Goal: Find specific page/section: Find specific page/section

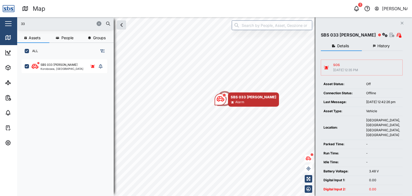
click at [98, 23] on icon "button" at bounding box center [98, 23] width 3 height 3
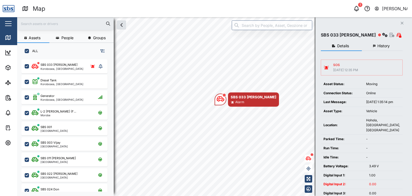
click at [37, 23] on input "text" at bounding box center [65, 24] width 90 height 8
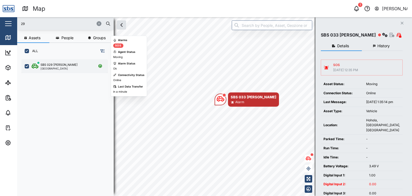
click at [54, 67] on div "[GEOGRAPHIC_DATA]" at bounding box center [59, 68] width 37 height 3
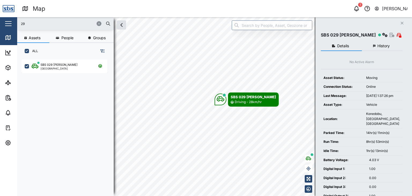
drag, startPoint x: 27, startPoint y: 24, endPoint x: 12, endPoint y: 21, distance: 15.1
click at [12, 21] on div "Map 1 Vijay Kumar Close Map Dashboard Assets ATS Camera Generator Personnel Tan…" at bounding box center [206, 98] width 412 height 196
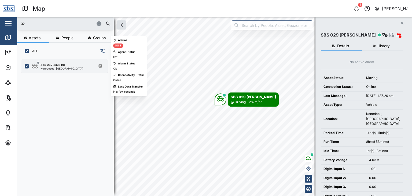
click at [48, 68] on div "Korobosea, [GEOGRAPHIC_DATA]" at bounding box center [62, 68] width 43 height 3
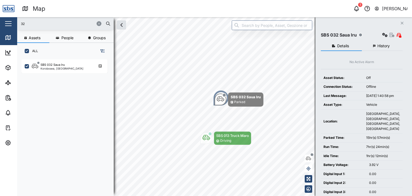
drag, startPoint x: 40, startPoint y: 29, endPoint x: 32, endPoint y: 23, distance: 9.7
click at [32, 23] on div "32" at bounding box center [65, 23] width 97 height 13
drag, startPoint x: 33, startPoint y: 23, endPoint x: 9, endPoint y: 23, distance: 23.4
click at [9, 23] on div "Map 1 Vijay Kumar Close Map Dashboard Assets ATS Camera Generator Personnel Tan…" at bounding box center [206, 98] width 412 height 196
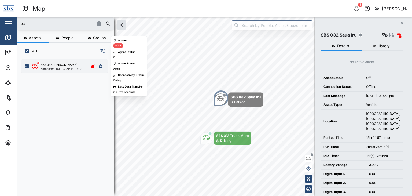
click at [51, 67] on div "Korobosea, [GEOGRAPHIC_DATA]" at bounding box center [62, 68] width 43 height 3
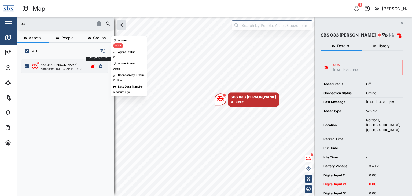
click at [99, 65] on icon "grid" at bounding box center [101, 66] width 4 height 4
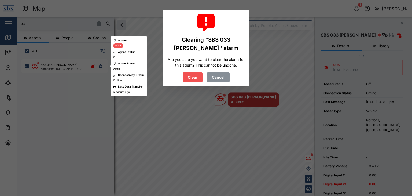
click at [223, 76] on span "Cancel" at bounding box center [218, 77] width 13 height 9
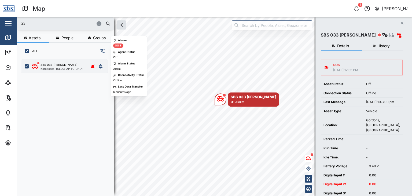
click at [50, 70] on div "Korobosea, [GEOGRAPHIC_DATA]" at bounding box center [62, 68] width 43 height 3
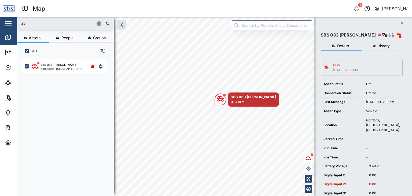
drag, startPoint x: 29, startPoint y: 23, endPoint x: 4, endPoint y: 21, distance: 25.0
click at [4, 21] on div "Map 1 Vijay Kumar Close Map Dashboard Assets ATS Camera Generator Personnel Tan…" at bounding box center [206, 98] width 412 height 196
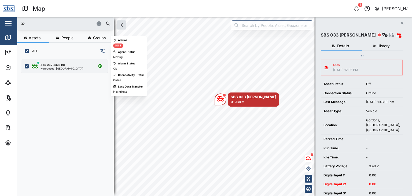
click at [63, 68] on div "Korobosea, [GEOGRAPHIC_DATA]" at bounding box center [62, 68] width 43 height 3
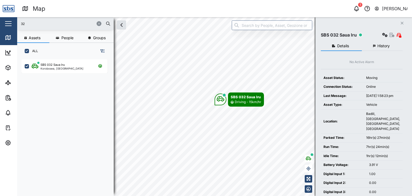
drag, startPoint x: 29, startPoint y: 25, endPoint x: 12, endPoint y: 24, distance: 17.0
click at [12, 24] on div "Map 1 Vijay Kumar Close Map Dashboard Assets ATS Camera Generator Personnel Tan…" at bounding box center [206, 98] width 412 height 196
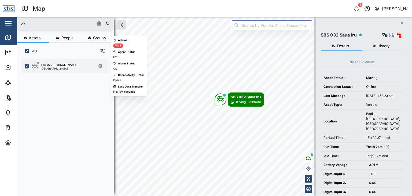
click at [47, 67] on div "[GEOGRAPHIC_DATA]" at bounding box center [59, 68] width 37 height 3
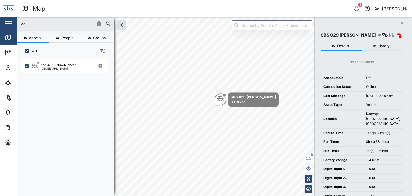
drag, startPoint x: 26, startPoint y: 24, endPoint x: 12, endPoint y: 24, distance: 13.7
click at [12, 24] on div "Map 1 Vijay Kumar Close Map Dashboard Assets ATS Camera Generator Personnel Tan…" at bounding box center [206, 98] width 412 height 196
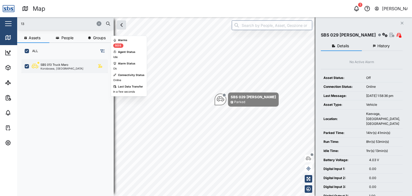
click at [58, 65] on div "SBS 013 Truck Maro" at bounding box center [55, 65] width 28 height 5
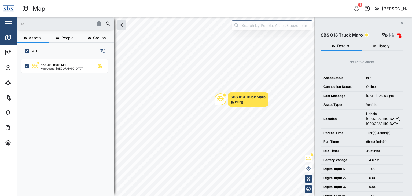
drag, startPoint x: 26, startPoint y: 24, endPoint x: 16, endPoint y: 25, distance: 10.5
click at [16, 25] on div "Map 1 Vijay Kumar Close Map Dashboard Assets ATS Camera Generator Personnel Tan…" at bounding box center [206, 98] width 412 height 196
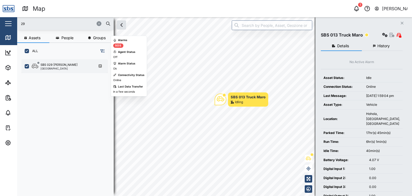
click at [52, 66] on div "SBS 029 [PERSON_NAME]" at bounding box center [59, 65] width 37 height 5
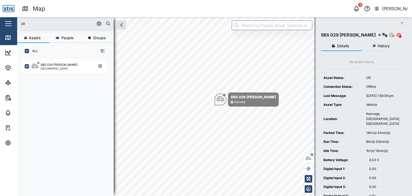
drag, startPoint x: 32, startPoint y: 25, endPoint x: 15, endPoint y: 22, distance: 17.0
click at [15, 22] on div "Map 1 Vijay Kumar Close Map Dashboard Assets ATS Camera Generator Personnel Tan…" at bounding box center [206, 98] width 412 height 196
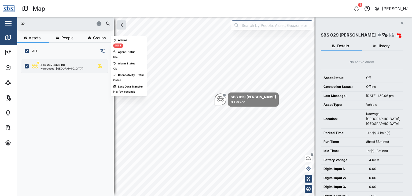
click at [74, 68] on div "SBS 032 Saua Iru Korobosea, Port Moresby" at bounding box center [68, 66] width 73 height 7
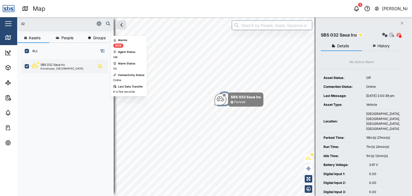
click at [54, 66] on div "SBS 032 Saua Iru" at bounding box center [53, 65] width 24 height 5
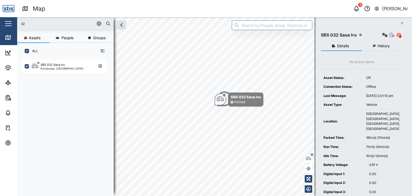
drag, startPoint x: 39, startPoint y: 24, endPoint x: 5, endPoint y: 19, distance: 33.6
click at [5, 19] on div "Map 1 Vijay Kumar Close Map Dashboard Assets ATS Camera Generator Personnel Tan…" at bounding box center [206, 98] width 412 height 196
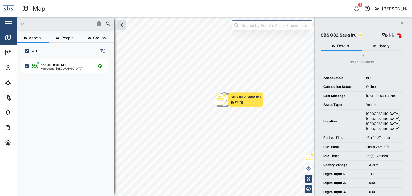
drag, startPoint x: 32, startPoint y: 26, endPoint x: 12, endPoint y: 23, distance: 20.6
click at [12, 23] on div "Map 1 Vijay Kumar Close Map Dashboard Assets ATS Camera Generator Personnel Tan…" at bounding box center [206, 98] width 412 height 196
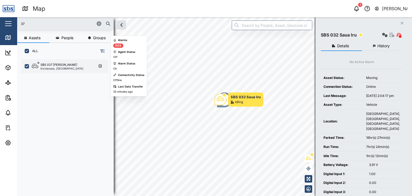
click at [49, 70] on div "SBS 037 Jason P Korobosea, Port Moresby" at bounding box center [64, 66] width 86 height 14
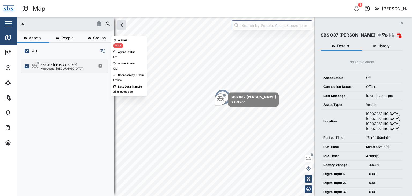
click at [51, 68] on div "Korobosea, [GEOGRAPHIC_DATA]" at bounding box center [62, 68] width 43 height 3
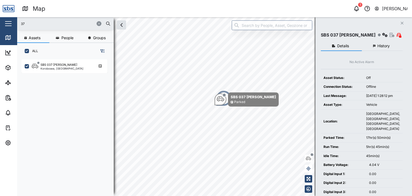
drag, startPoint x: 35, startPoint y: 24, endPoint x: 13, endPoint y: 18, distance: 23.6
click at [13, 18] on div "Map 1 Vijay Kumar Close Map Dashboard Assets ATS Camera Generator Personnel Tan…" at bounding box center [206, 98] width 412 height 196
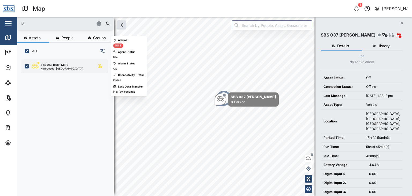
click at [54, 68] on div "Korobosea, [GEOGRAPHIC_DATA]" at bounding box center [62, 68] width 43 height 3
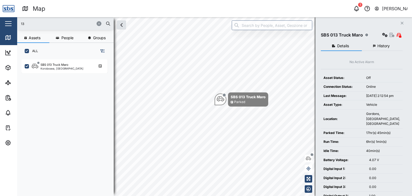
drag, startPoint x: 24, startPoint y: 24, endPoint x: 17, endPoint y: 24, distance: 7.2
click at [17, 24] on div "13" at bounding box center [65, 23] width 97 height 13
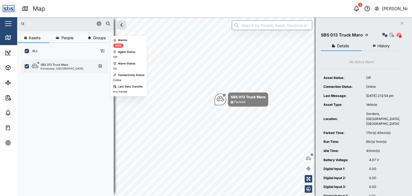
click at [54, 63] on div "SBS 013 Truck Maro" at bounding box center [55, 65] width 28 height 5
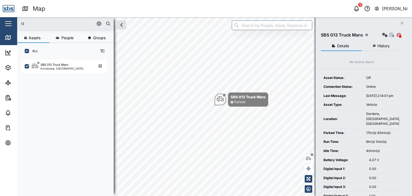
drag, startPoint x: 32, startPoint y: 22, endPoint x: 5, endPoint y: 19, distance: 27.6
click at [5, 19] on div "Map 1 Vijay Kumar Close Map Dashboard Assets ATS Camera Generator Personnel Tan…" at bounding box center [206, 98] width 412 height 196
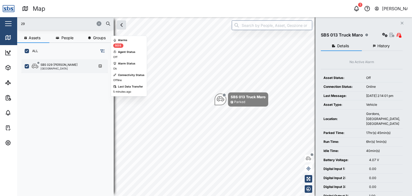
click at [50, 68] on div "[GEOGRAPHIC_DATA]" at bounding box center [59, 68] width 37 height 3
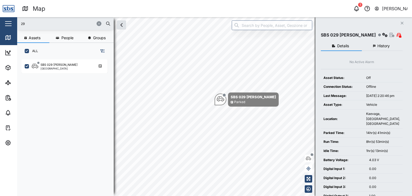
click at [33, 20] on input "29" at bounding box center [65, 24] width 90 height 8
drag, startPoint x: 34, startPoint y: 23, endPoint x: 14, endPoint y: 20, distance: 20.0
click at [14, 20] on div "Map 1 Vijay Kumar Close Map Dashboard Assets ATS Camera Generator Personnel Tan…" at bounding box center [206, 98] width 412 height 196
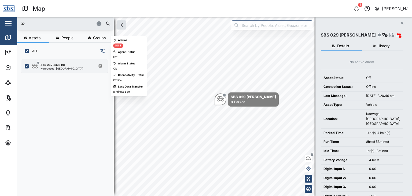
click at [68, 70] on div "Korobosea, [GEOGRAPHIC_DATA]" at bounding box center [62, 68] width 43 height 3
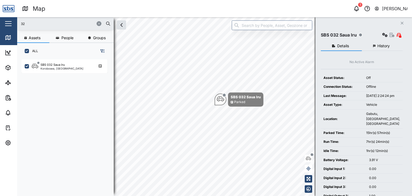
drag, startPoint x: 18, startPoint y: 23, endPoint x: 0, endPoint y: 24, distance: 18.0
click at [0, 24] on div "Map 1 Vijay Kumar Close Map Dashboard Assets ATS Camera Generator Personnel Tan…" at bounding box center [206, 98] width 412 height 196
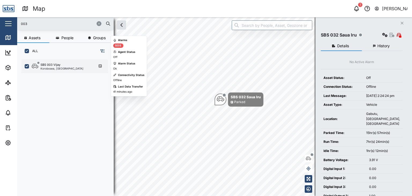
click at [50, 68] on div "Korobosea, [GEOGRAPHIC_DATA]" at bounding box center [62, 68] width 43 height 3
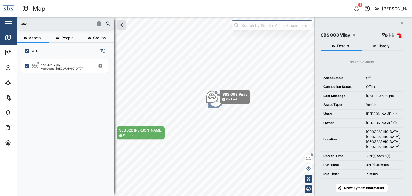
drag, startPoint x: 23, startPoint y: 25, endPoint x: 14, endPoint y: 22, distance: 9.2
click at [14, 22] on div "Map 1 Vijay Kumar Close Map Dashboard Assets ATS Camera Generator Personnel Tan…" at bounding box center [206, 98] width 412 height 196
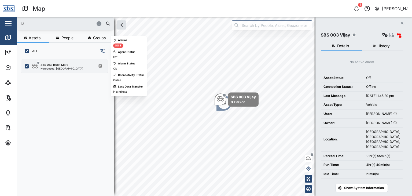
click at [61, 70] on div "SBS 013 Truck Maro Korobosea, Port Moresby" at bounding box center [64, 66] width 86 height 14
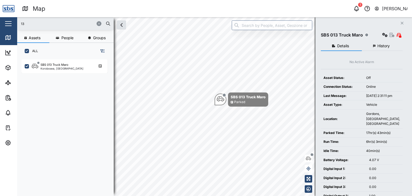
drag, startPoint x: 29, startPoint y: 25, endPoint x: 11, endPoint y: 24, distance: 17.7
click at [11, 24] on div "Map 1 Vijay Kumar Close Map Dashboard Assets ATS Camera Generator Personnel Tan…" at bounding box center [206, 98] width 412 height 196
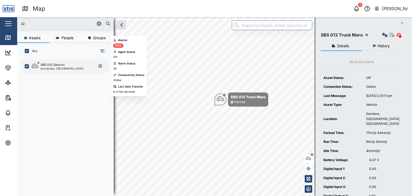
click at [56, 67] on div "Korobosea, [GEOGRAPHIC_DATA]" at bounding box center [62, 68] width 43 height 3
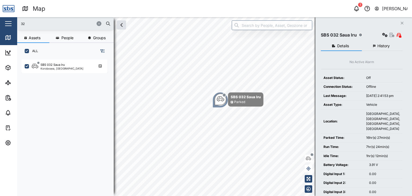
drag, startPoint x: 40, startPoint y: 22, endPoint x: 8, endPoint y: 23, distance: 32.2
click at [8, 23] on div "Map 1 Vijay Kumar Close Map Dashboard Assets ATS Camera Generator Personnel Tan…" at bounding box center [206, 98] width 412 height 196
type input "33"
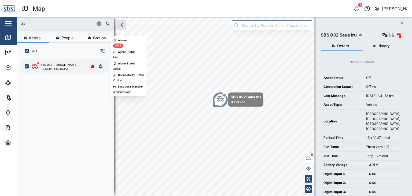
click at [63, 67] on div "SBS 033 Anita Port Moresby" at bounding box center [64, 67] width 65 height 8
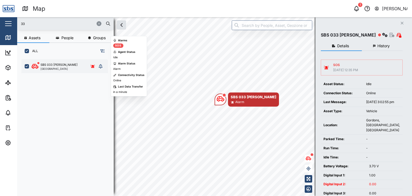
click at [78, 64] on div "SBS 033 Anita Port Moresby" at bounding box center [64, 67] width 65 height 8
click at [103, 63] on div "SBS 033 Anita Port Moresby Clear alarm" at bounding box center [68, 67] width 73 height 8
click at [93, 65] on icon "grid" at bounding box center [92, 65] width 5 height 3
click at [102, 66] on icon "grid" at bounding box center [101, 66] width 4 height 4
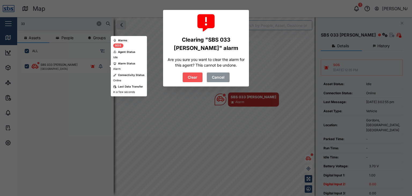
click at [188, 75] on span "Clear" at bounding box center [193, 77] width 10 height 9
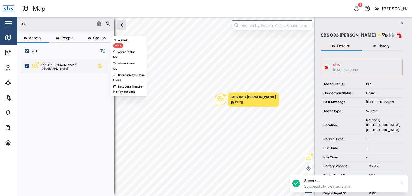
click at [53, 67] on div "[GEOGRAPHIC_DATA]" at bounding box center [59, 68] width 37 height 3
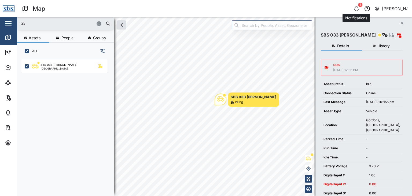
click at [355, 12] on div "1" at bounding box center [357, 9] width 8 height 8
click at [356, 9] on icon "button" at bounding box center [357, 8] width 6 height 6
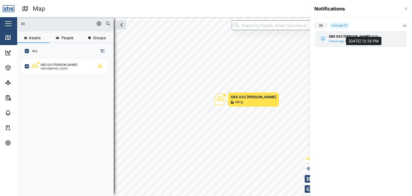
click at [337, 40] on div "2 hours ago" at bounding box center [336, 41] width 15 height 4
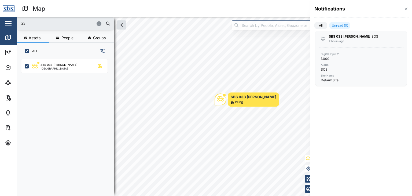
click at [55, 66] on div at bounding box center [206, 98] width 412 height 196
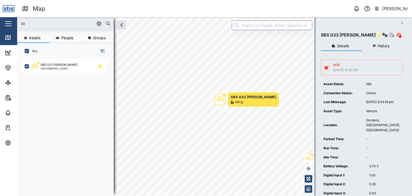
click at [380, 45] on span "History" at bounding box center [384, 46] width 12 height 4
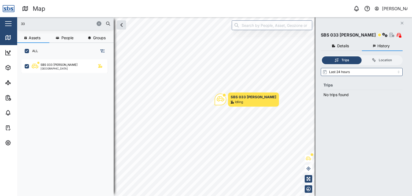
click at [345, 47] on span "Details" at bounding box center [343, 46] width 12 height 4
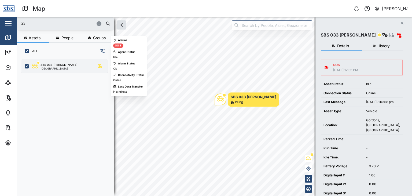
click at [52, 65] on div "SBS 033 Anita" at bounding box center [59, 65] width 37 height 5
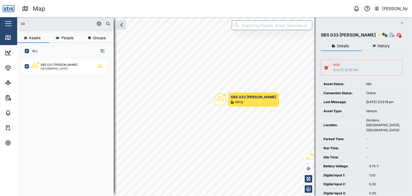
click at [31, 25] on input "33" at bounding box center [65, 24] width 90 height 8
drag, startPoint x: 30, startPoint y: 23, endPoint x: 13, endPoint y: 23, distance: 17.2
click at [13, 23] on div "Map 0 Vijay Kumar Close Map Dashboard Assets ATS Camera Generator Personnel Tan…" at bounding box center [206, 98] width 412 height 196
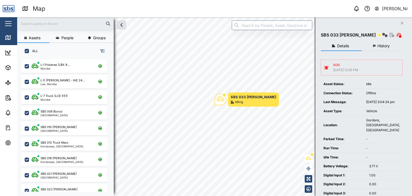
click at [31, 22] on input "text" at bounding box center [65, 24] width 90 height 8
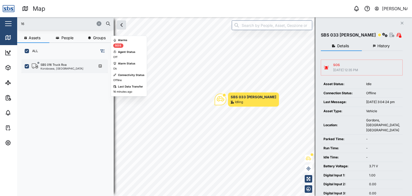
click at [66, 67] on div "Korobosea, [GEOGRAPHIC_DATA]" at bounding box center [62, 68] width 43 height 3
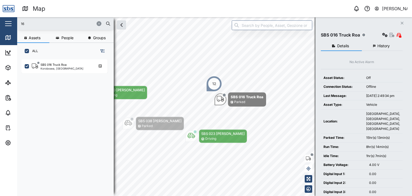
drag, startPoint x: 31, startPoint y: 26, endPoint x: 9, endPoint y: 23, distance: 22.4
click at [9, 23] on div "Map 0 Vijay Kumar Close Map Dashboard Assets ATS Camera Generator Personnel Tan…" at bounding box center [206, 98] width 412 height 196
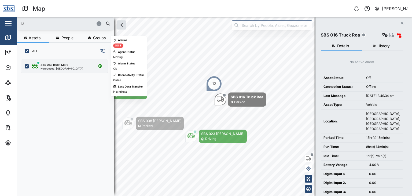
click at [55, 68] on div "Korobosea, [GEOGRAPHIC_DATA]" at bounding box center [62, 68] width 43 height 3
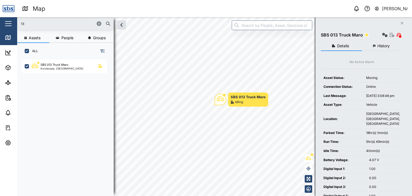
click at [8, 21] on div "Map 0 Vijay Kumar Close Map Dashboard Assets ATS Camera Generator Personnel Tan…" at bounding box center [206, 98] width 412 height 196
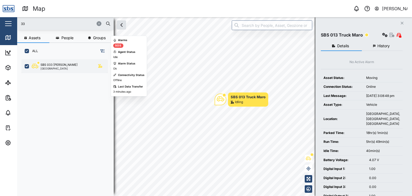
click at [44, 65] on div "SBS 033 Anita" at bounding box center [59, 65] width 37 height 5
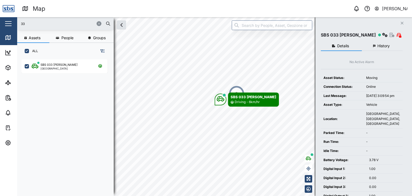
drag, startPoint x: 27, startPoint y: 23, endPoint x: 0, endPoint y: 20, distance: 27.0
click at [0, 20] on div "Map 0 Vijay Kumar Close Map Dashboard Assets ATS Camera Generator Personnel Tan…" at bounding box center [206, 98] width 412 height 196
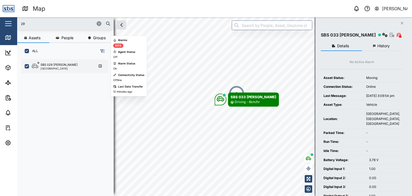
click at [61, 66] on div "SBS 029 [PERSON_NAME]" at bounding box center [59, 65] width 37 height 5
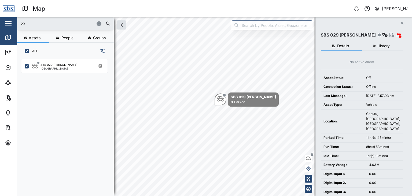
drag, startPoint x: 36, startPoint y: 25, endPoint x: 1, endPoint y: 24, distance: 35.7
click at [1, 24] on div "Map 0 Vijay Kumar Close Map Dashboard Assets ATS Camera Generator Personnel Tan…" at bounding box center [206, 98] width 412 height 196
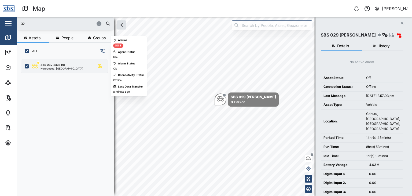
click at [51, 68] on div "Korobosea, [GEOGRAPHIC_DATA]" at bounding box center [62, 68] width 43 height 3
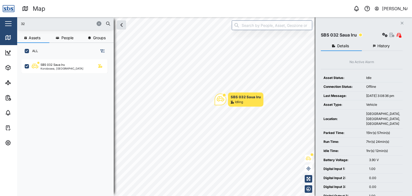
drag, startPoint x: 35, startPoint y: 25, endPoint x: 20, endPoint y: 25, distance: 15.8
click at [20, 25] on div "32" at bounding box center [65, 23] width 97 height 13
type input "33"
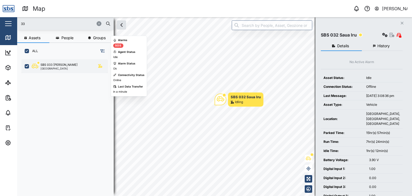
click at [65, 66] on div "SBS 033 Anita Port Moresby" at bounding box center [68, 66] width 73 height 7
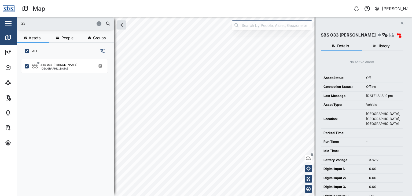
drag, startPoint x: 30, startPoint y: 24, endPoint x: 10, endPoint y: 17, distance: 21.3
click at [10, 17] on div "Map 0 Vijay Kumar Close Map Dashboard Assets ATS Camera Generator Personnel Tan…" at bounding box center [206, 98] width 412 height 196
click at [39, 26] on input "33" at bounding box center [65, 24] width 90 height 8
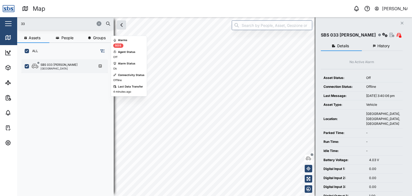
click at [57, 67] on div "[GEOGRAPHIC_DATA]" at bounding box center [59, 68] width 37 height 3
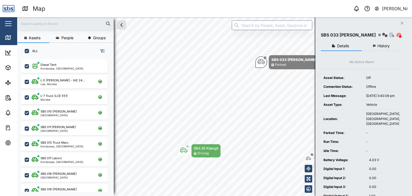
click at [36, 24] on input "text" at bounding box center [65, 24] width 90 height 8
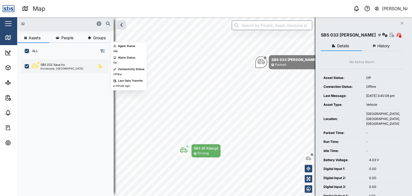
click at [52, 67] on div "Korobosea, [GEOGRAPHIC_DATA]" at bounding box center [62, 68] width 43 height 3
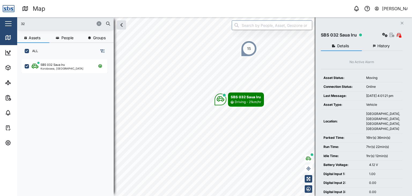
drag, startPoint x: 28, startPoint y: 22, endPoint x: 11, endPoint y: 21, distance: 17.2
click at [11, 21] on div "Map 0 Vijay Kumar Close Map Dashboard Assets ATS Camera Generator Personnel Tan…" at bounding box center [206, 98] width 412 height 196
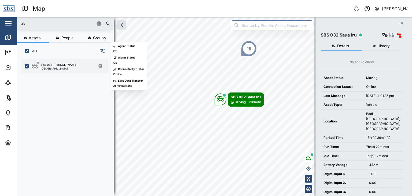
click at [59, 71] on div "SBS 033 Anita Port Moresby" at bounding box center [64, 66] width 86 height 14
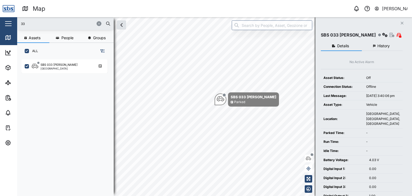
drag, startPoint x: 20, startPoint y: 22, endPoint x: 3, endPoint y: 16, distance: 17.4
click at [3, 16] on div "Map 0 Vijay Kumar Close Map Dashboard Assets ATS Camera Generator Personnel Tan…" at bounding box center [206, 98] width 412 height 196
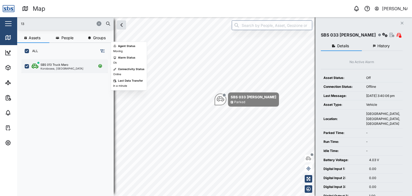
click at [66, 67] on div "Korobosea, [GEOGRAPHIC_DATA]" at bounding box center [62, 68] width 43 height 3
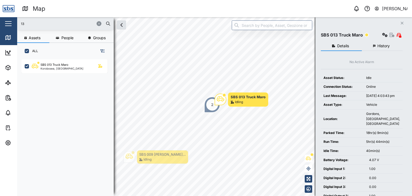
drag, startPoint x: 27, startPoint y: 24, endPoint x: 0, endPoint y: 17, distance: 28.4
click at [0, 17] on div "Map 0 Vijay Kumar Close Map Dashboard Assets ATS Camera Generator Personnel Tan…" at bounding box center [206, 98] width 412 height 196
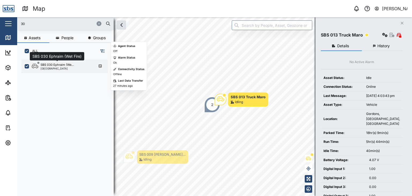
click at [50, 65] on div "SBS 030 Ephraim (We..." at bounding box center [57, 65] width 33 height 5
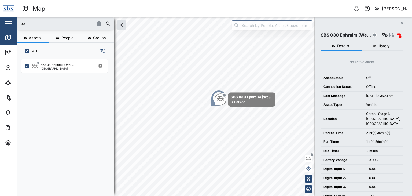
drag, startPoint x: 29, startPoint y: 23, endPoint x: 17, endPoint y: 24, distance: 11.5
click at [17, 24] on div "30" at bounding box center [65, 23] width 97 height 13
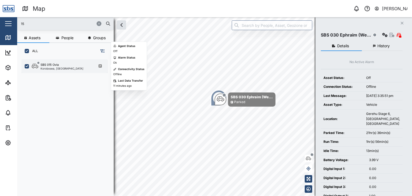
click at [53, 67] on div "Korobosea, [GEOGRAPHIC_DATA]" at bounding box center [62, 68] width 43 height 3
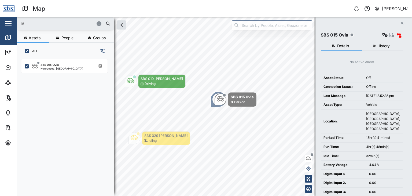
drag, startPoint x: 29, startPoint y: 24, endPoint x: 16, endPoint y: 25, distance: 13.2
click at [16, 25] on div "Map 0 Vijay Kumar Close Map Dashboard Assets ATS Camera Generator Personnel Tan…" at bounding box center [206, 98] width 412 height 196
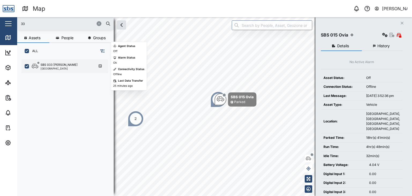
click at [52, 67] on div "[GEOGRAPHIC_DATA]" at bounding box center [59, 68] width 37 height 3
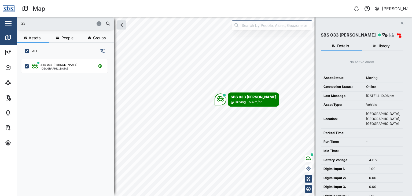
drag, startPoint x: 26, startPoint y: 23, endPoint x: 9, endPoint y: 22, distance: 16.7
click at [9, 22] on div "Map 0 Vijay Kumar Close Map Dashboard Assets ATS Camera Generator Personnel Tan…" at bounding box center [206, 98] width 412 height 196
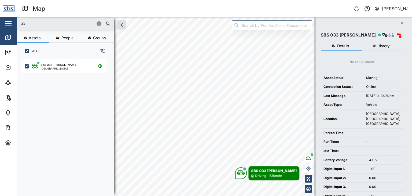
click at [29, 25] on input "33" at bounding box center [65, 24] width 90 height 8
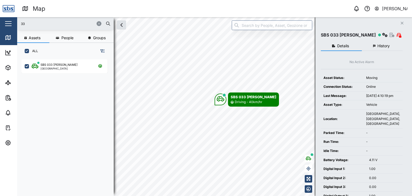
type input "3"
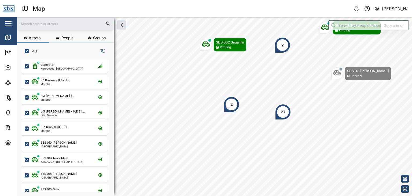
click at [45, 25] on input "text" at bounding box center [65, 24] width 90 height 8
type input "29"
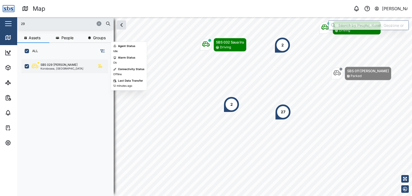
click at [64, 69] on div "Korobosea, [GEOGRAPHIC_DATA]" at bounding box center [62, 68] width 43 height 3
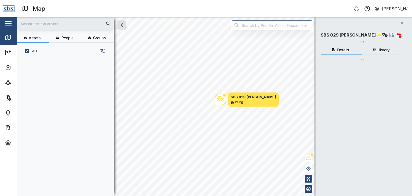
scroll to position [130, 84]
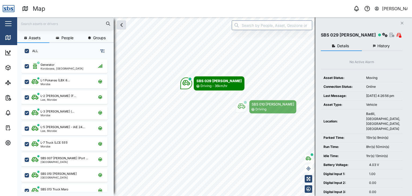
click at [44, 25] on input "text" at bounding box center [65, 24] width 90 height 8
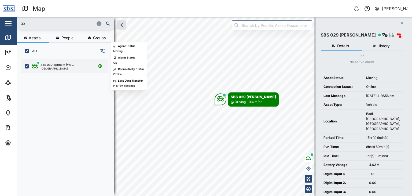
click at [62, 67] on div "[GEOGRAPHIC_DATA]" at bounding box center [57, 68] width 33 height 3
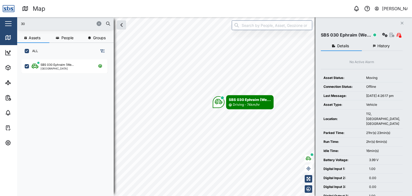
click at [32, 23] on input "30" at bounding box center [65, 24] width 90 height 8
drag, startPoint x: 32, startPoint y: 23, endPoint x: 17, endPoint y: 21, distance: 15.2
click at [17, 21] on div "30" at bounding box center [65, 23] width 97 height 13
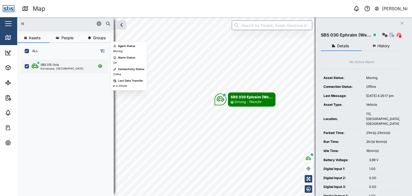
click at [54, 68] on div "Korobosea, [GEOGRAPHIC_DATA]" at bounding box center [62, 68] width 43 height 3
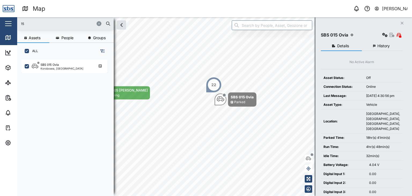
drag, startPoint x: 29, startPoint y: 23, endPoint x: 5, endPoint y: 21, distance: 23.4
click at [5, 21] on div "Map 0 Vijay Kumar Close Map Dashboard Assets ATS Camera Generator Personnel Tan…" at bounding box center [206, 98] width 412 height 196
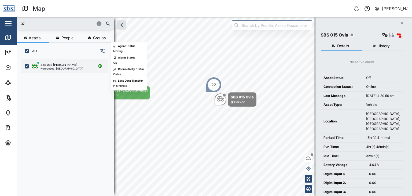
click at [54, 68] on div "Korobosea, [GEOGRAPHIC_DATA]" at bounding box center [62, 68] width 43 height 3
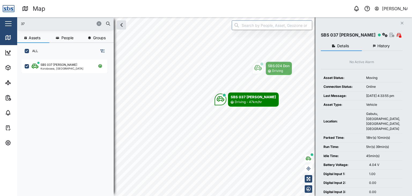
drag, startPoint x: 34, startPoint y: 25, endPoint x: 16, endPoint y: 25, distance: 18.0
click at [16, 25] on div "Map 0 Vijay Kumar Close Map Dashboard Assets ATS Camera Generator Personnel Tan…" at bounding box center [206, 98] width 412 height 196
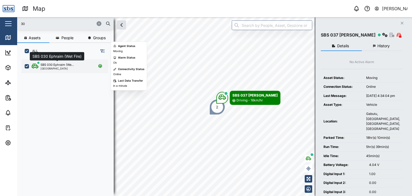
click at [50, 63] on div "SBS 030 Ephraim (We..." at bounding box center [57, 65] width 33 height 5
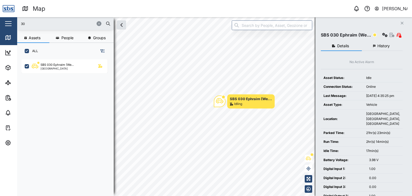
drag, startPoint x: 28, startPoint y: 24, endPoint x: 14, endPoint y: 23, distance: 13.8
click at [14, 23] on div "Map 0 Vijay Kumar Close Map Dashboard Assets ATS Camera Generator Personnel Tan…" at bounding box center [206, 98] width 412 height 196
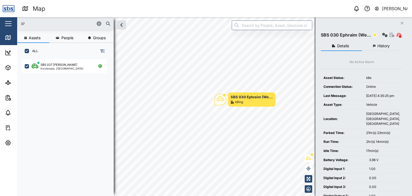
type input "37"
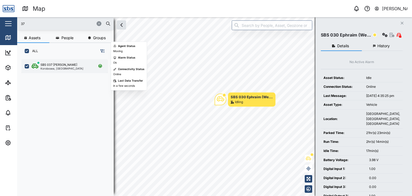
click at [56, 69] on div "Korobosea, [GEOGRAPHIC_DATA]" at bounding box center [62, 68] width 43 height 3
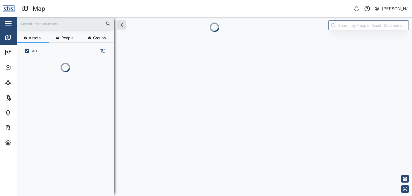
scroll to position [107, 84]
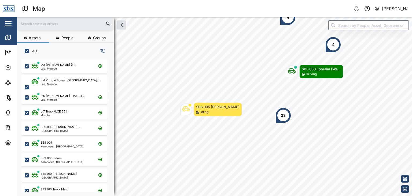
click at [38, 21] on input "text" at bounding box center [65, 24] width 90 height 8
type input "30"
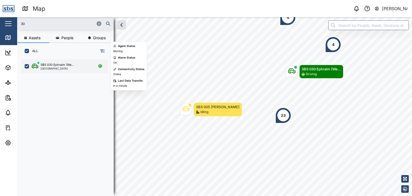
click at [55, 67] on div "[GEOGRAPHIC_DATA]" at bounding box center [57, 68] width 33 height 3
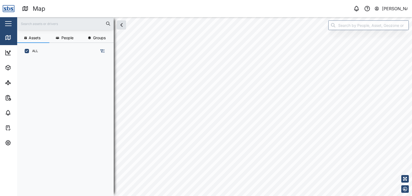
scroll to position [130, 84]
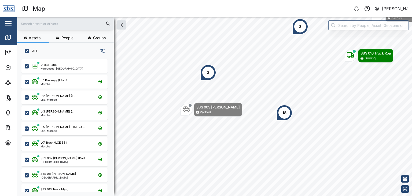
click at [31, 22] on input "text" at bounding box center [65, 24] width 90 height 8
type input "30"
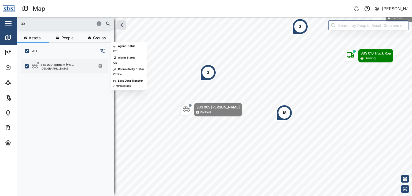
click at [58, 71] on div "SBS 030 Ephraim (We... [GEOGRAPHIC_DATA]" at bounding box center [64, 66] width 86 height 14
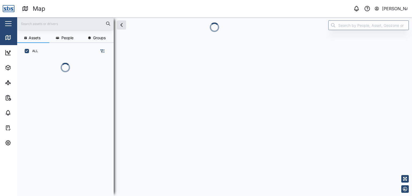
scroll to position [130, 84]
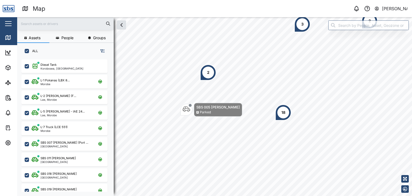
click at [50, 21] on input "text" at bounding box center [65, 24] width 90 height 8
type input "30"
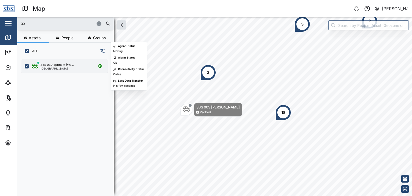
click at [60, 67] on div "[GEOGRAPHIC_DATA]" at bounding box center [57, 68] width 33 height 3
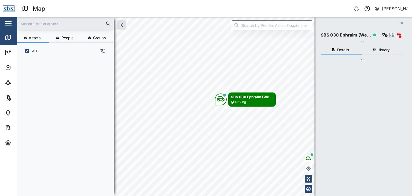
scroll to position [130, 84]
